Goal: Check status: Verify the current state of an ongoing process or item

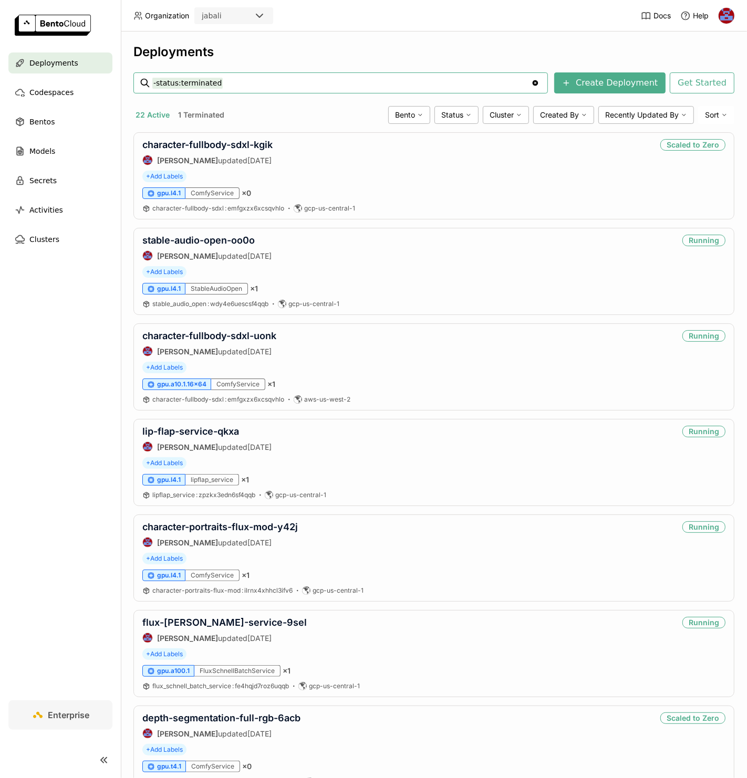
click at [109, 276] on nav "Deployments Codespaces Bentos Models Secrets Activities Clusters" at bounding box center [60, 377] width 121 height 648
click at [185, 332] on link "character-fullbody-sdxl-uonk" at bounding box center [209, 335] width 134 height 11
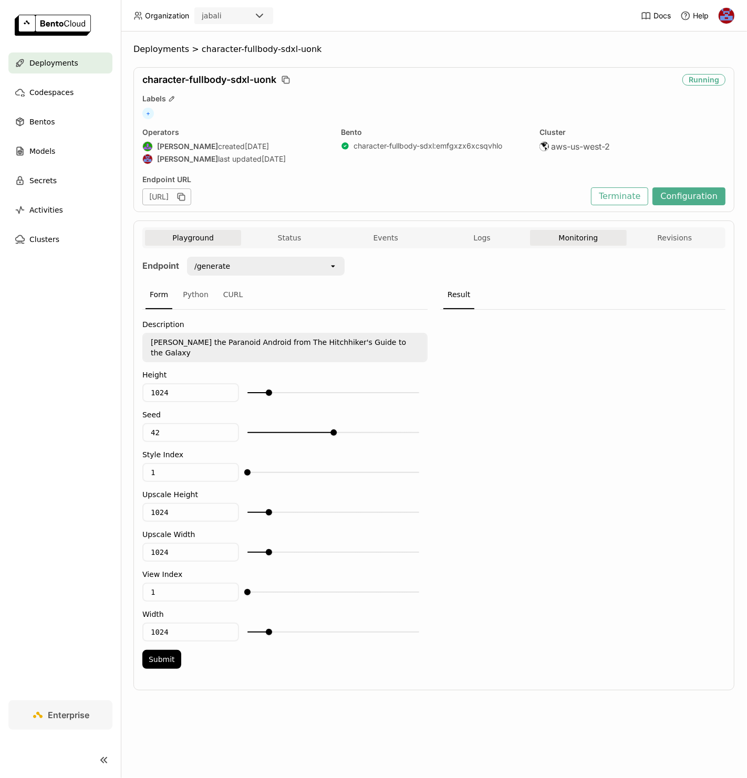
click at [572, 236] on button "Monitoring" at bounding box center [578, 238] width 96 height 16
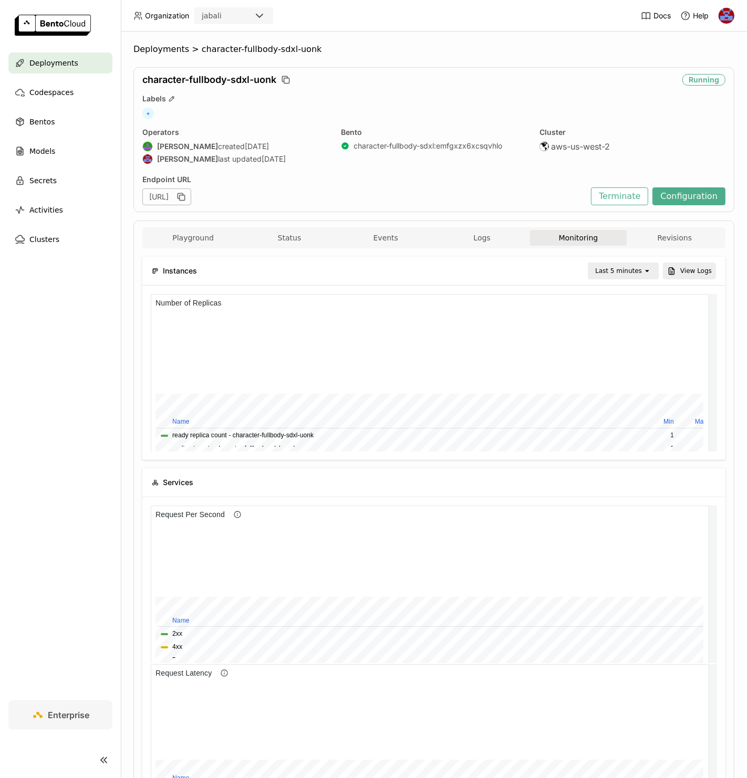
click at [626, 271] on div "Last 5 minutes" at bounding box center [618, 271] width 47 height 11
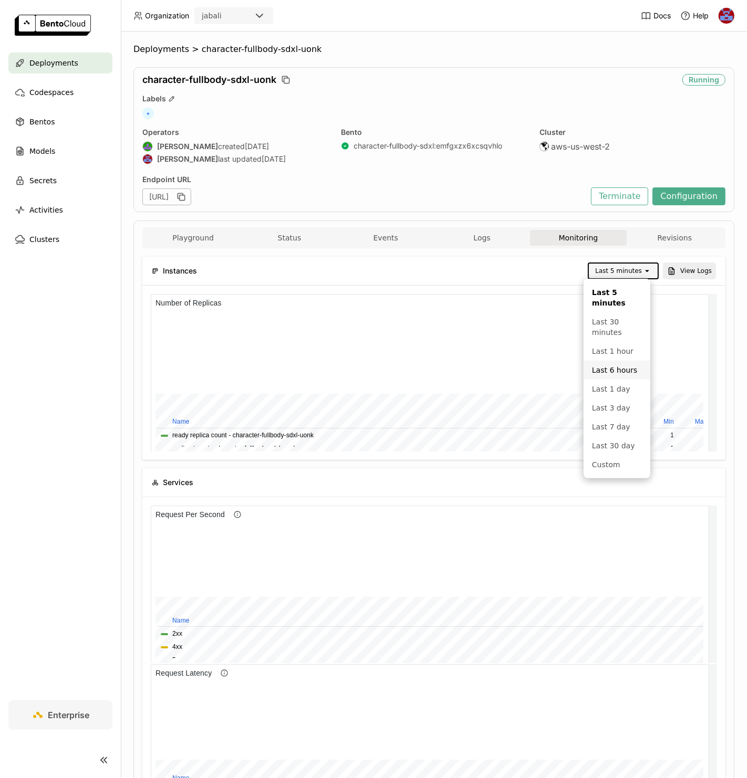
click at [617, 369] on div "Last 6 hours" at bounding box center [617, 370] width 50 height 11
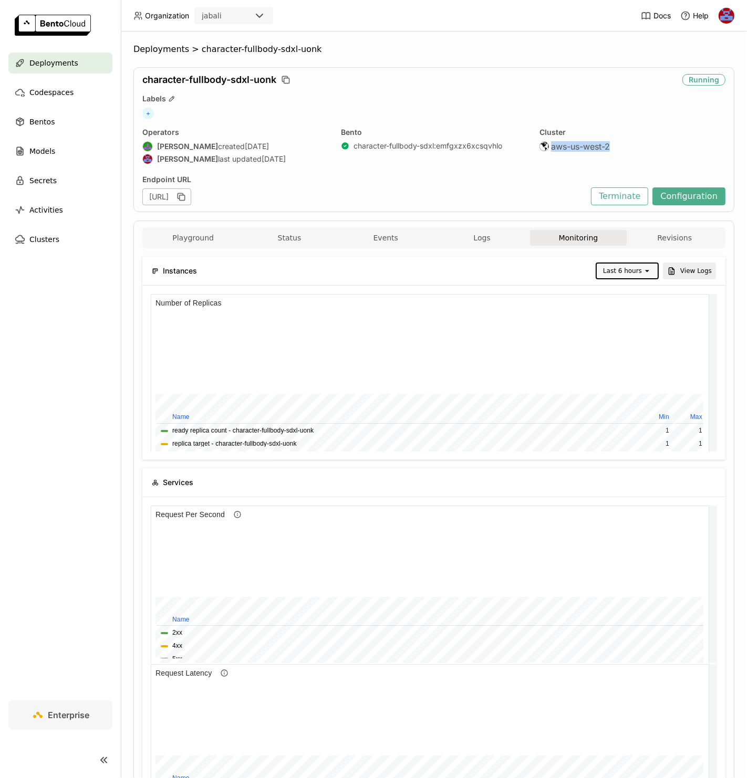
drag, startPoint x: 546, startPoint y: 144, endPoint x: 620, endPoint y: 149, distance: 74.2
click at [620, 149] on div "aws-us-west-2" at bounding box center [632, 146] width 186 height 11
click at [617, 150] on div "aws-us-west-2" at bounding box center [632, 146] width 186 height 11
click at [437, 145] on link "character-fullbody-sdxl : emfgxzx6xcsqvhlo" at bounding box center [427, 145] width 149 height 9
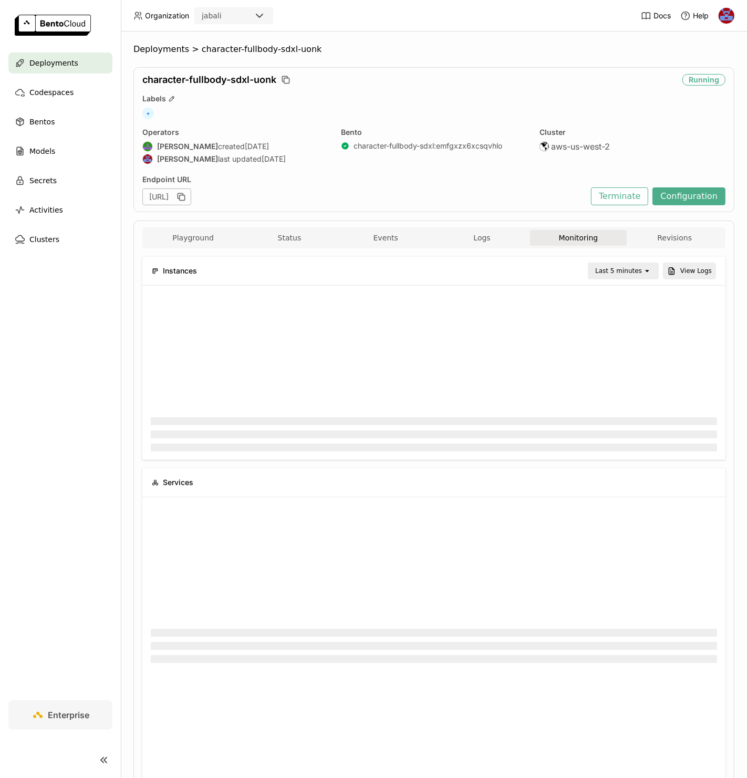
scroll to position [4, 4]
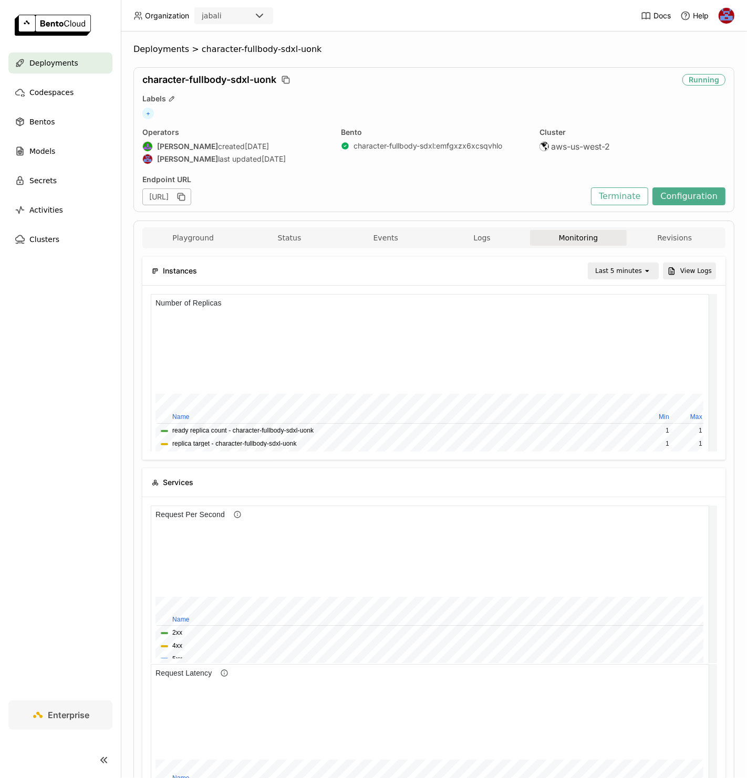
click at [680, 186] on div "Endpoint URL [URL] Terminate Configuration" at bounding box center [433, 190] width 583 height 30
click at [676, 196] on button "Configuration" at bounding box center [688, 196] width 73 height 18
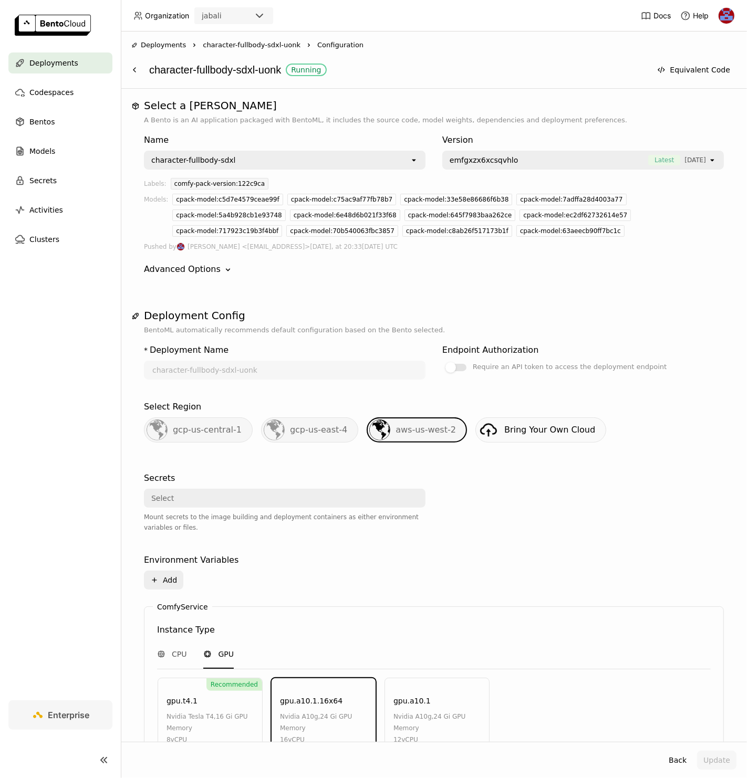
click at [648, 256] on div "Name character-fullbody-sdxl open Version emfgxzx6xcsqvhlo Latest [DATE] open L…" at bounding box center [434, 204] width 580 height 159
